Goal: Task Accomplishment & Management: Use online tool/utility

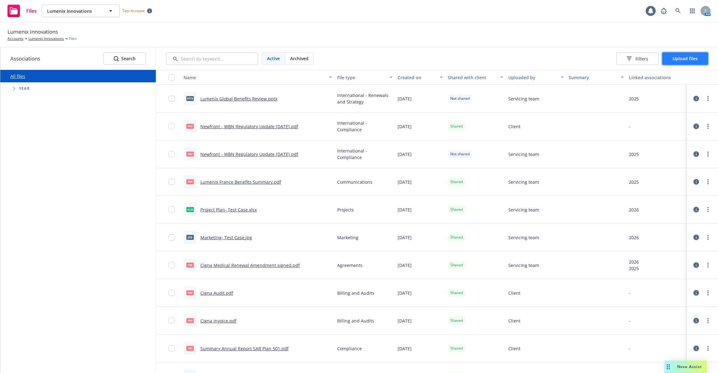
click at [673, 59] on span "Upload files" at bounding box center [684, 58] width 25 height 6
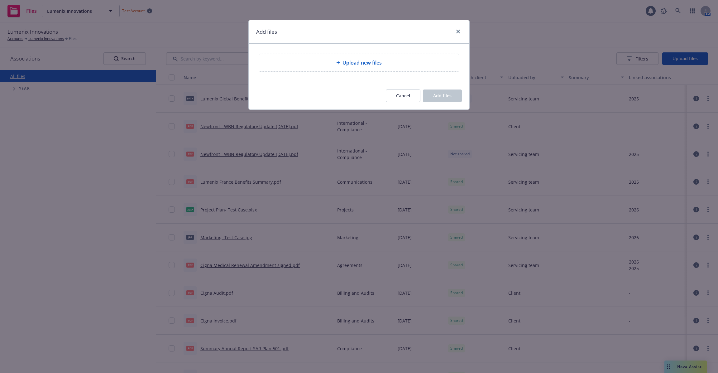
click at [396, 57] on div "Upload new files" at bounding box center [359, 62] width 200 height 17
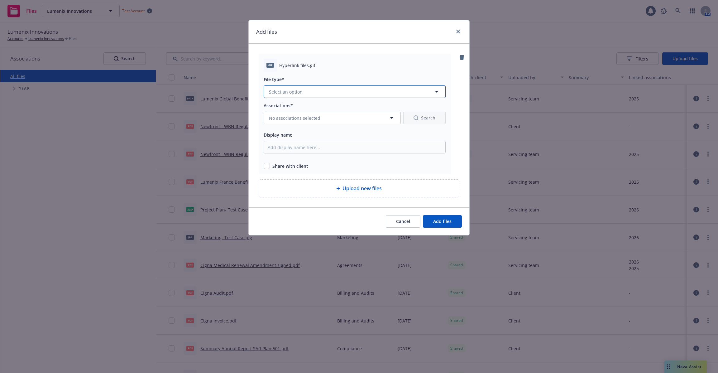
click at [417, 95] on button "Select an option" at bounding box center [355, 91] width 182 height 12
type input "rene"
